Goal: Task Accomplishment & Management: Manage account settings

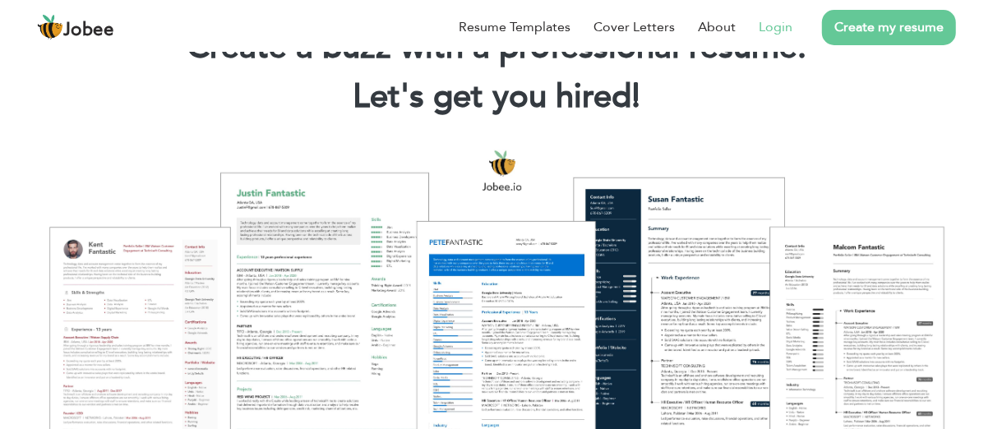
click at [790, 31] on link "Login" at bounding box center [776, 27] width 34 height 20
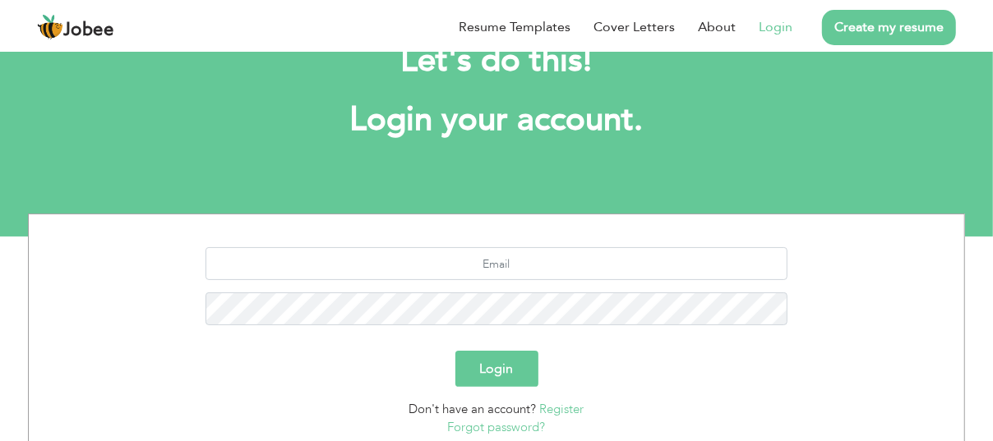
scroll to position [82, 0]
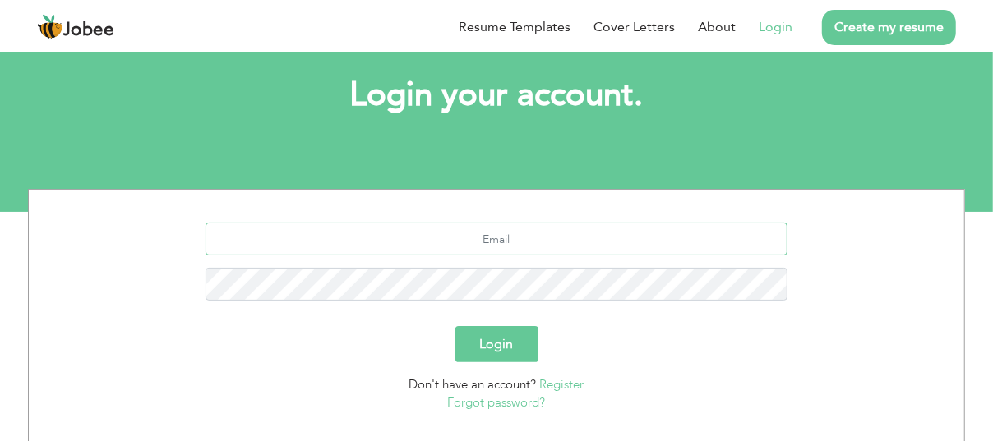
click at [429, 243] on input "text" at bounding box center [496, 239] width 583 height 33
type input "m"
